Goal: Find contact information: Find contact information

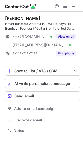
scroll to position [126, 83]
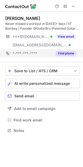
click at [66, 54] on button "Find phone" at bounding box center [66, 53] width 21 height 5
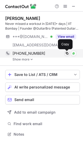
click at [66, 52] on span at bounding box center [67, 53] width 4 height 4
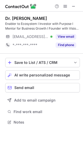
scroll to position [118, 83]
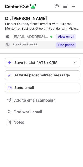
click at [69, 46] on button "Find phone" at bounding box center [66, 44] width 21 height 5
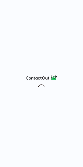
click at [55, 4] on div at bounding box center [41, 83] width 83 height 167
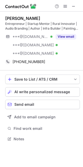
scroll to position [135, 83]
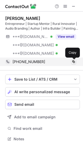
click at [72, 61] on span at bounding box center [74, 62] width 4 height 4
